Goal: Transaction & Acquisition: Download file/media

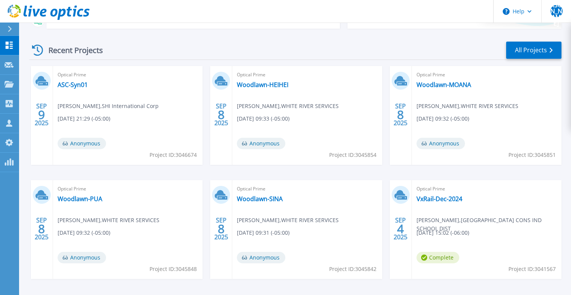
scroll to position [81, 0]
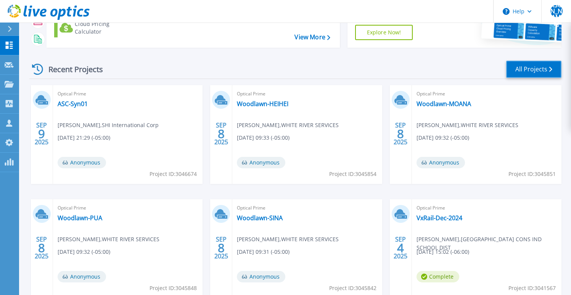
click at [518, 70] on link "All Projects" at bounding box center [533, 69] width 55 height 17
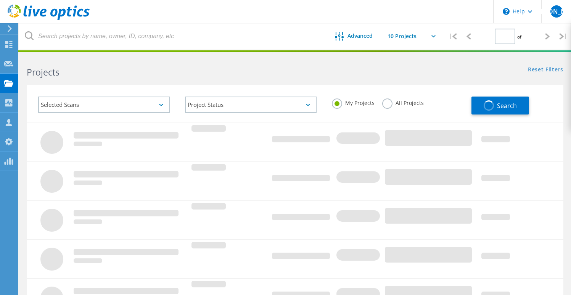
type input "1"
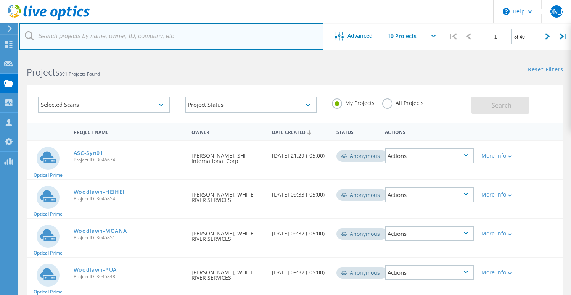
click at [240, 40] on input "text" at bounding box center [171, 36] width 304 height 27
type input "Kamel"
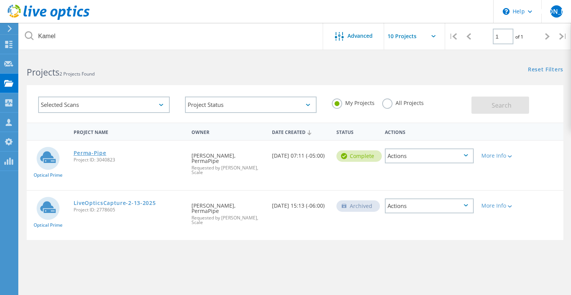
click at [92, 152] on link "Perma-Pipe" at bounding box center [90, 152] width 33 height 5
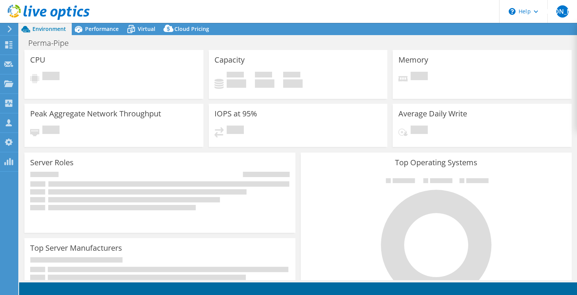
select select "USD"
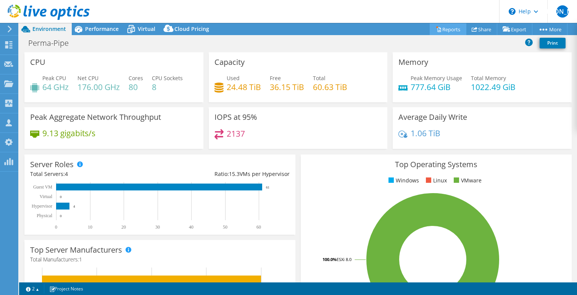
click at [443, 29] on link "Reports" at bounding box center [448, 29] width 37 height 12
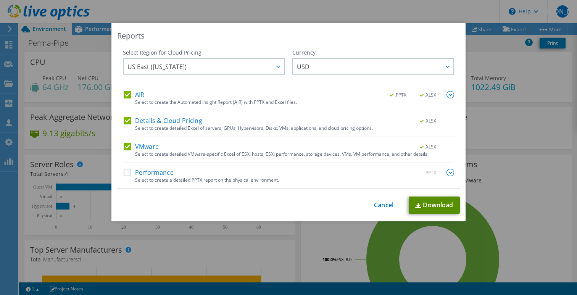
click at [434, 202] on link "Download" at bounding box center [434, 205] width 51 height 17
click at [384, 5] on div "Reports Select Region for Cloud Pricing Asia Pacific (Hong Kong) Asia Pacific (…" at bounding box center [288, 147] width 577 height 295
